Goal: Transaction & Acquisition: Purchase product/service

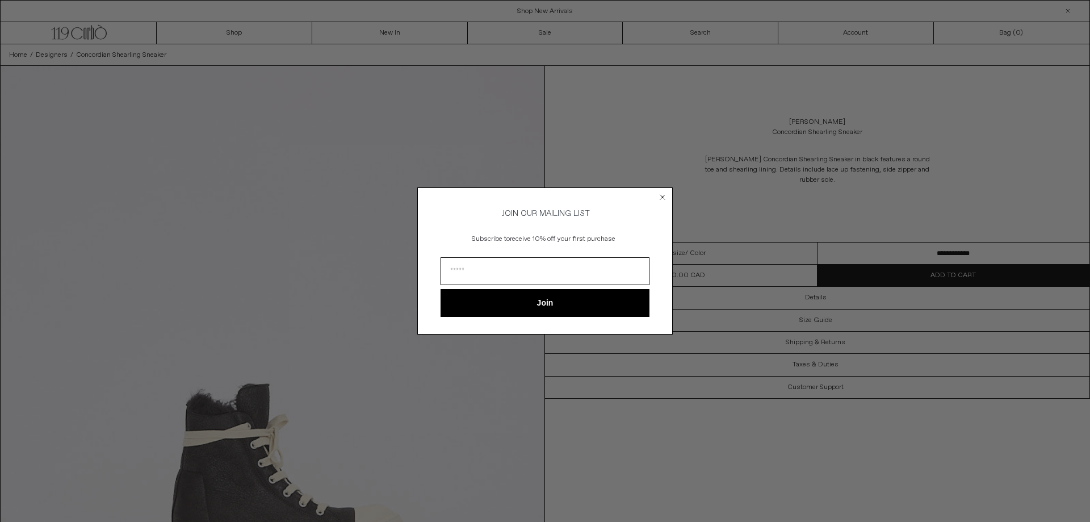
click at [658, 196] on circle "Close dialog" at bounding box center [662, 197] width 11 height 11
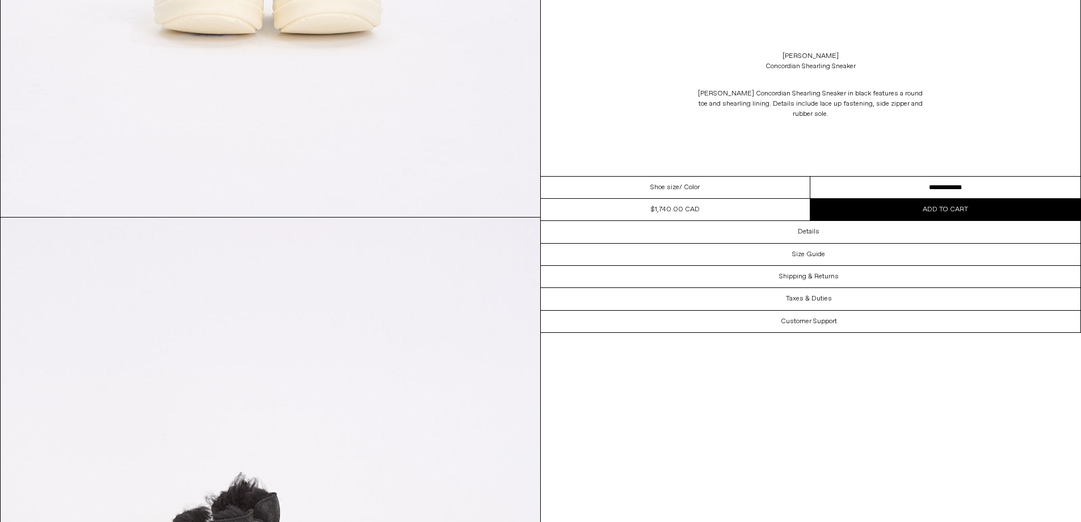
scroll to position [851, 0]
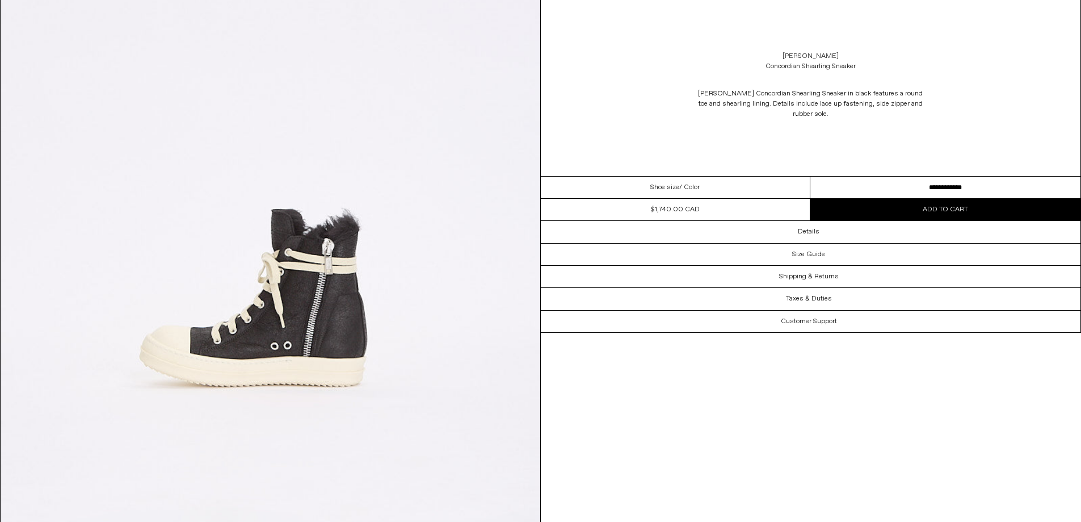
click at [805, 58] on link "[PERSON_NAME]" at bounding box center [811, 56] width 56 height 10
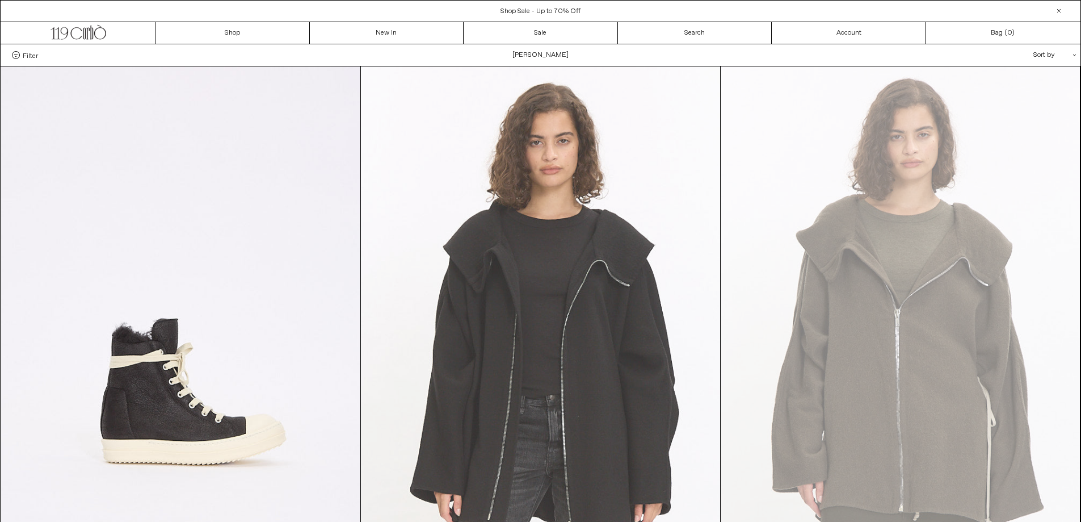
scroll to position [170, 0]
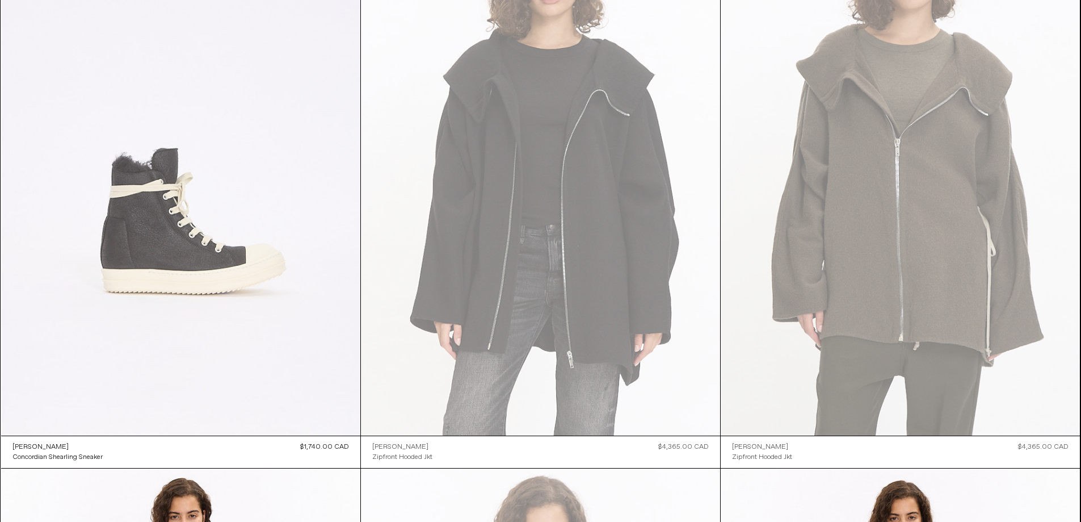
click at [221, 245] on at bounding box center [180, 165] width 359 height 539
